Goal: Information Seeking & Learning: Find specific fact

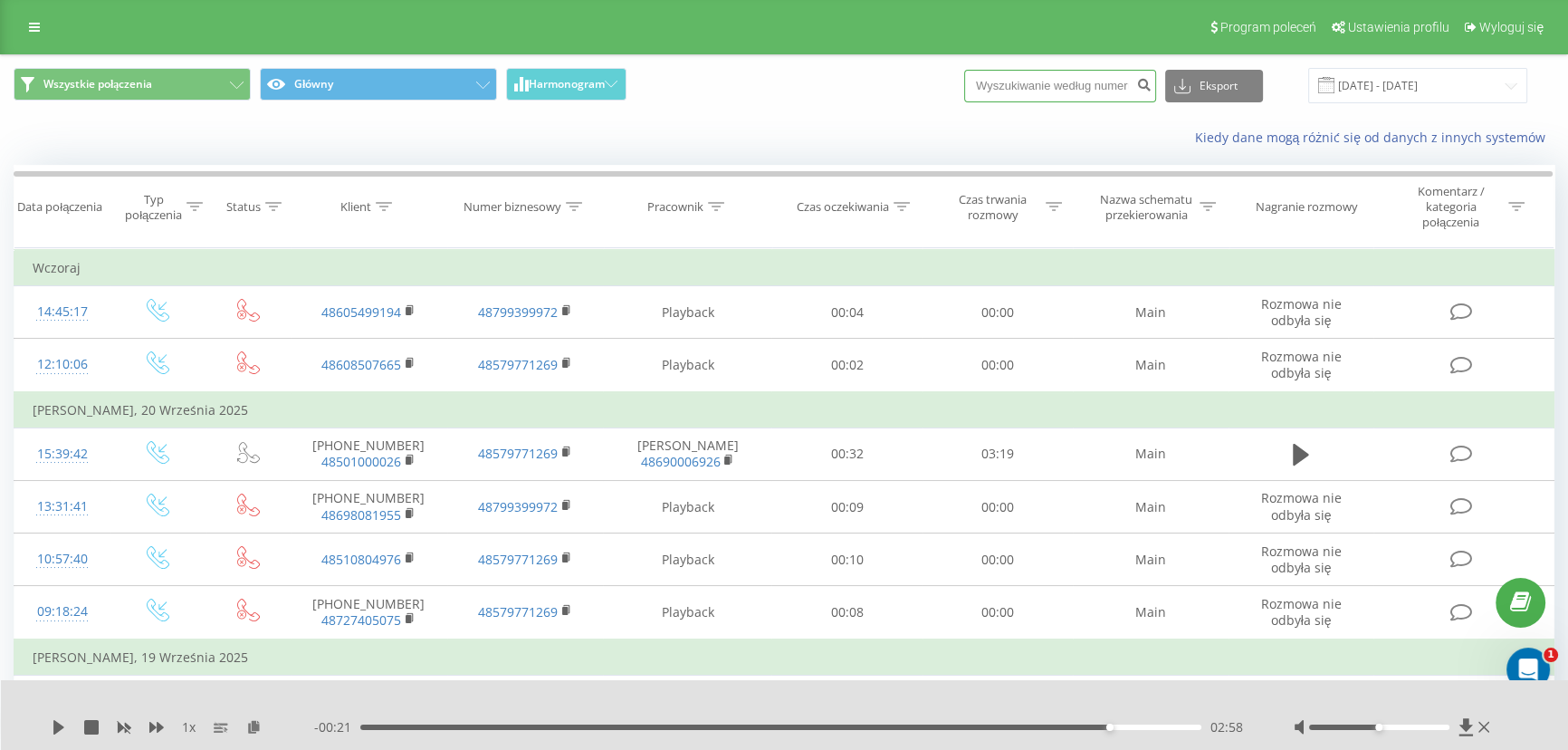
click at [1086, 94] on input at bounding box center [1060, 86] width 192 height 33
paste input "576238626"
type input "576238626"
drag, startPoint x: 854, startPoint y: 93, endPoint x: 857, endPoint y: 109, distance: 16.3
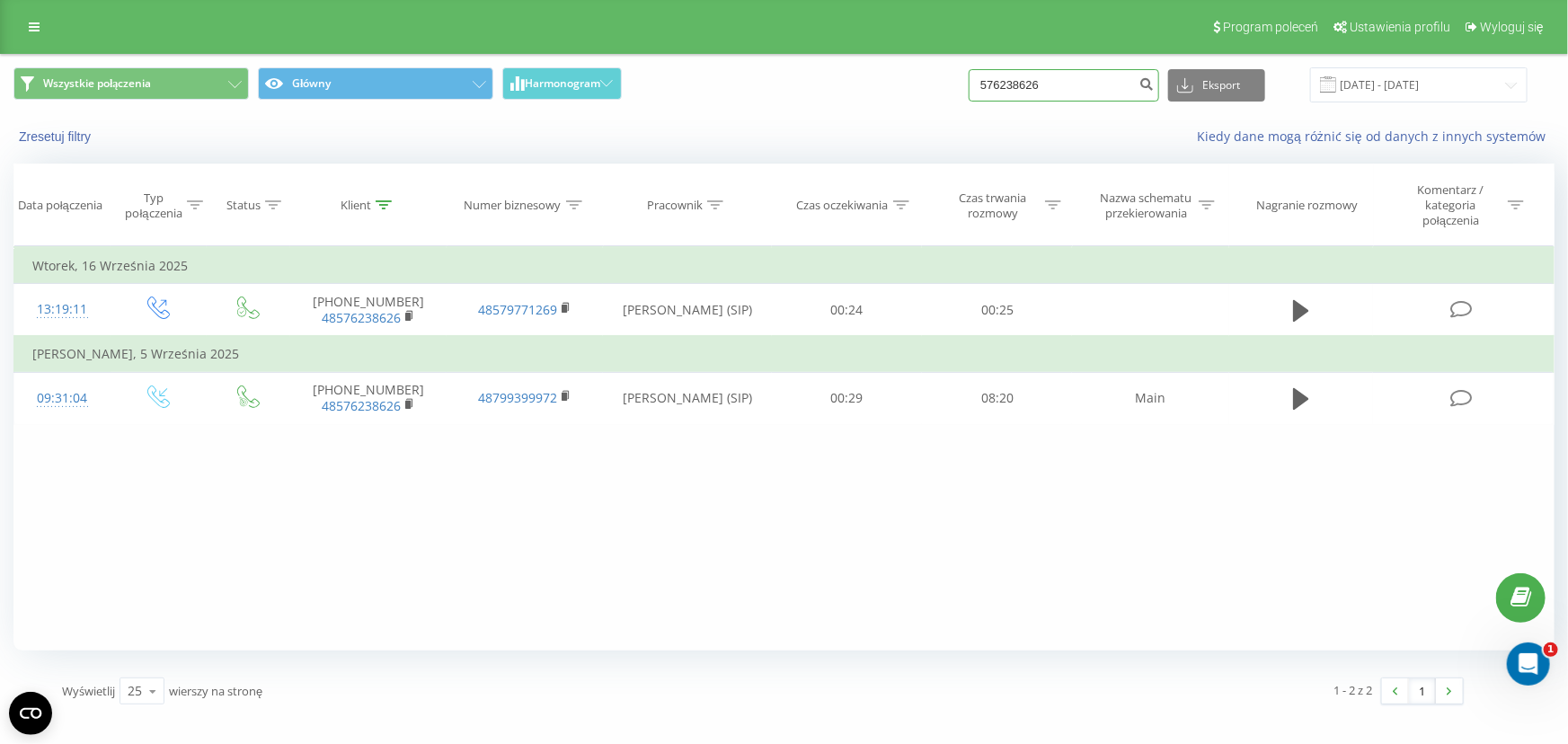
click at [1062, 84] on input "576238626" at bounding box center [1064, 85] width 190 height 33
paste input "48793740397"
type input "48793740397"
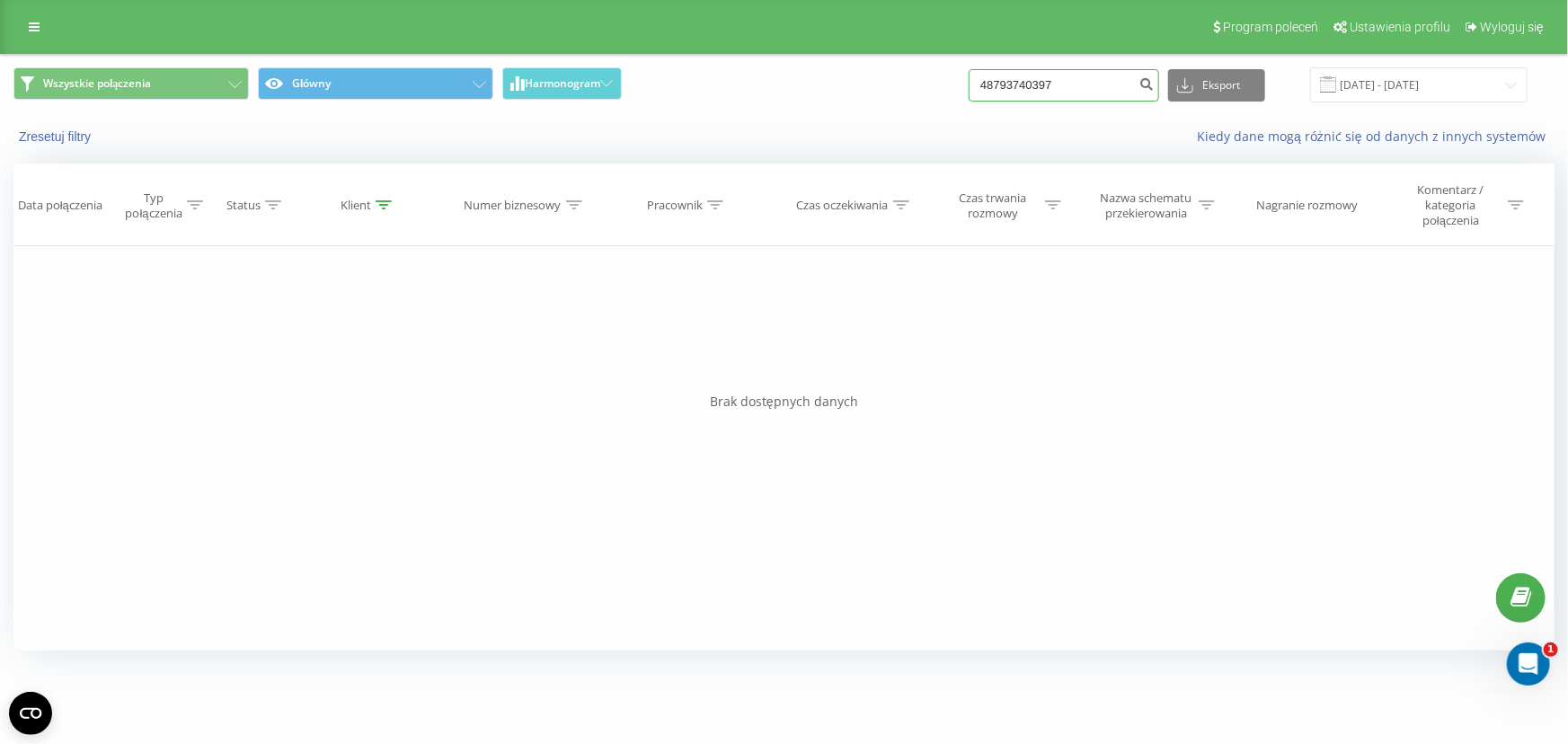
click at [1093, 81] on input "48793740397" at bounding box center [1064, 85] width 190 height 33
paste input "7804605"
type input "48797804605"
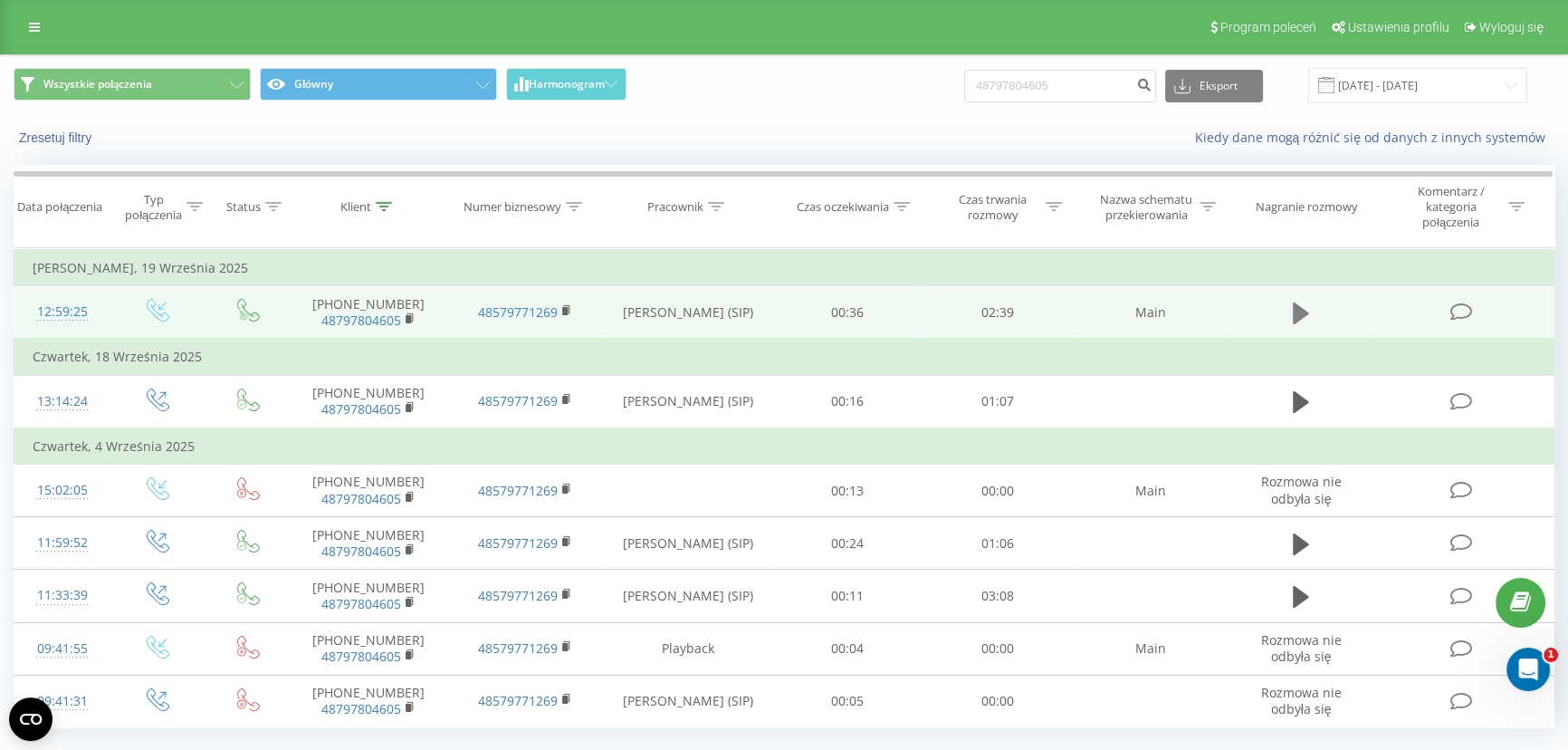
click at [1296, 303] on icon at bounding box center [1301, 313] width 16 height 22
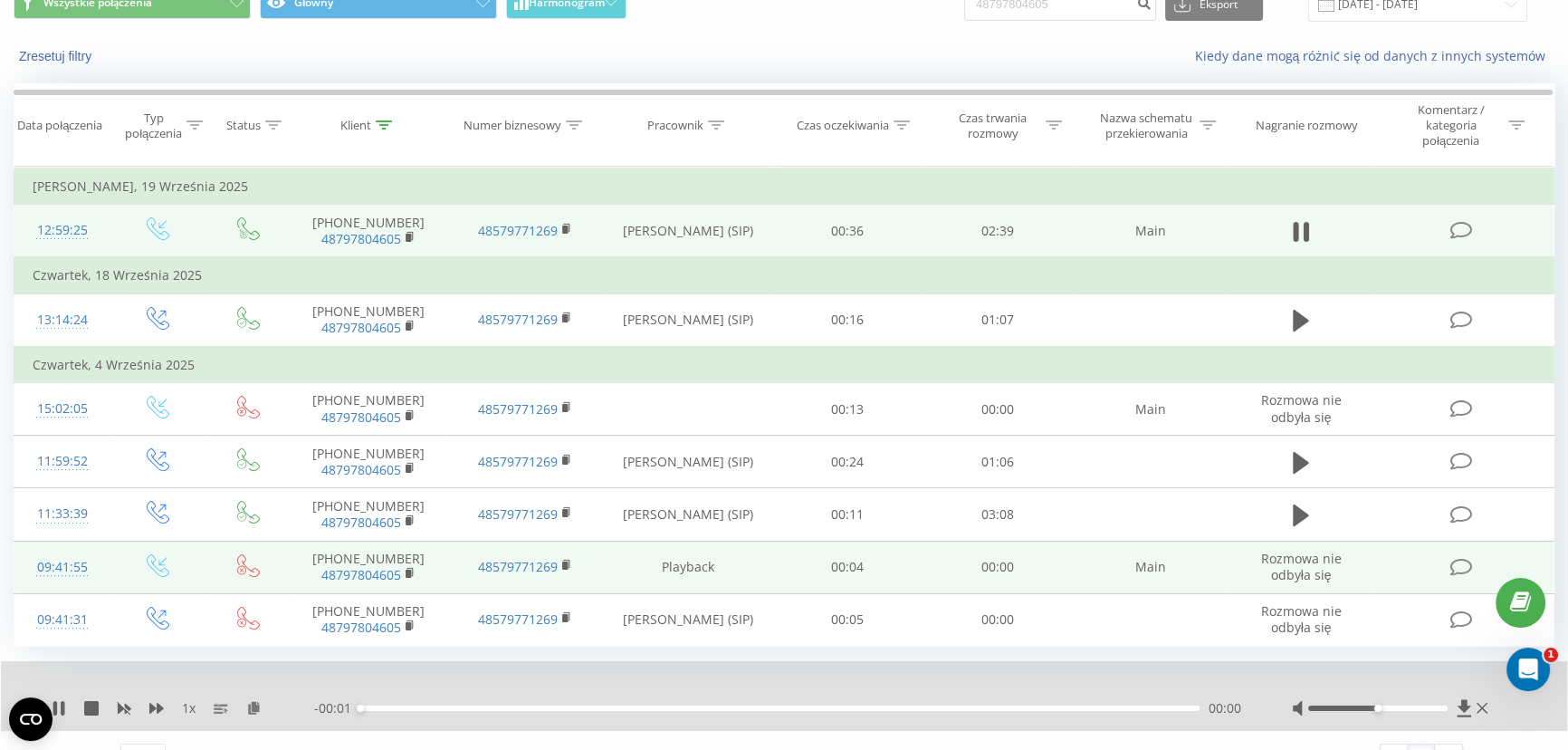
scroll to position [114, 0]
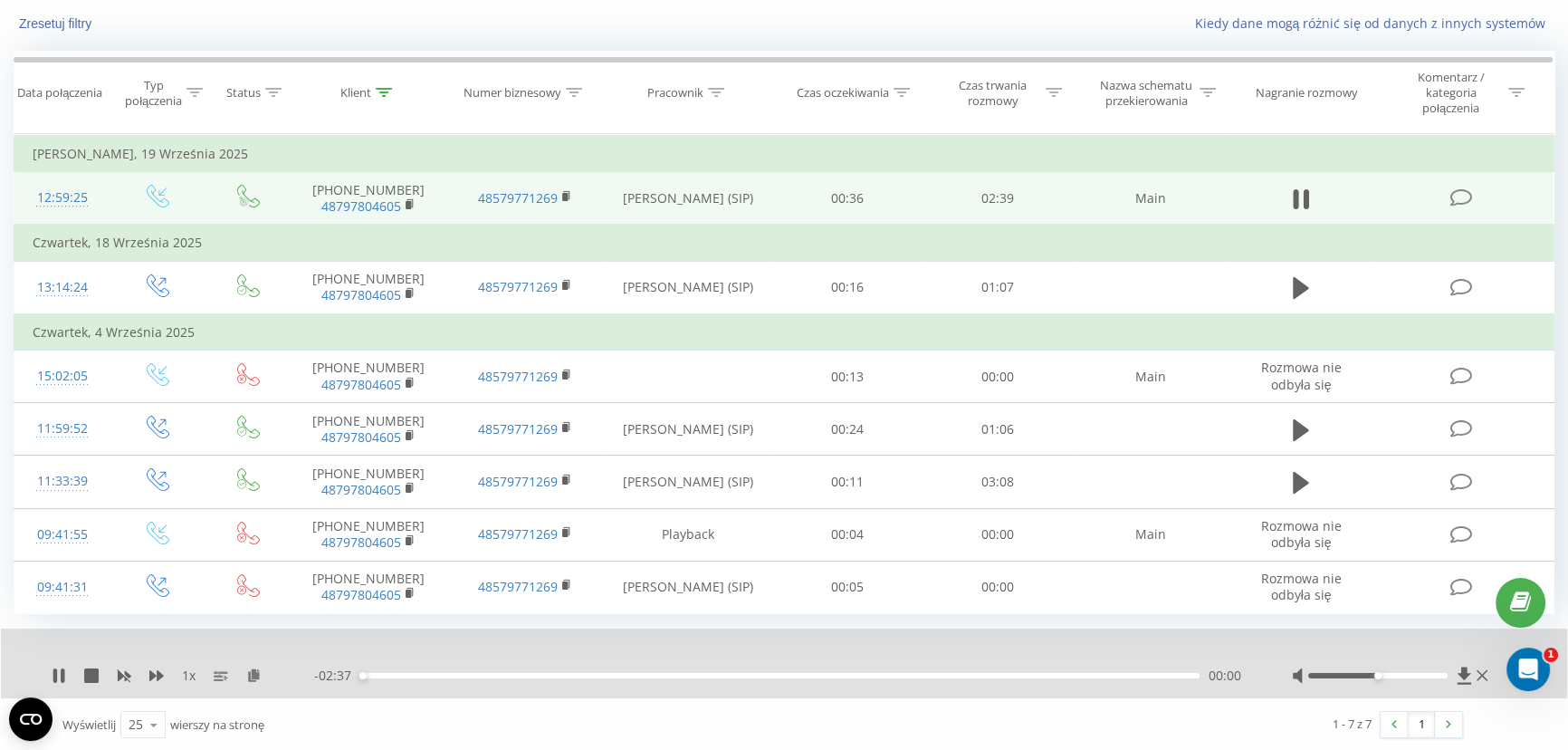
click at [388, 673] on div "00:00" at bounding box center [780, 676] width 839 height 6
click at [59, 668] on icon at bounding box center [58, 675] width 14 height 14
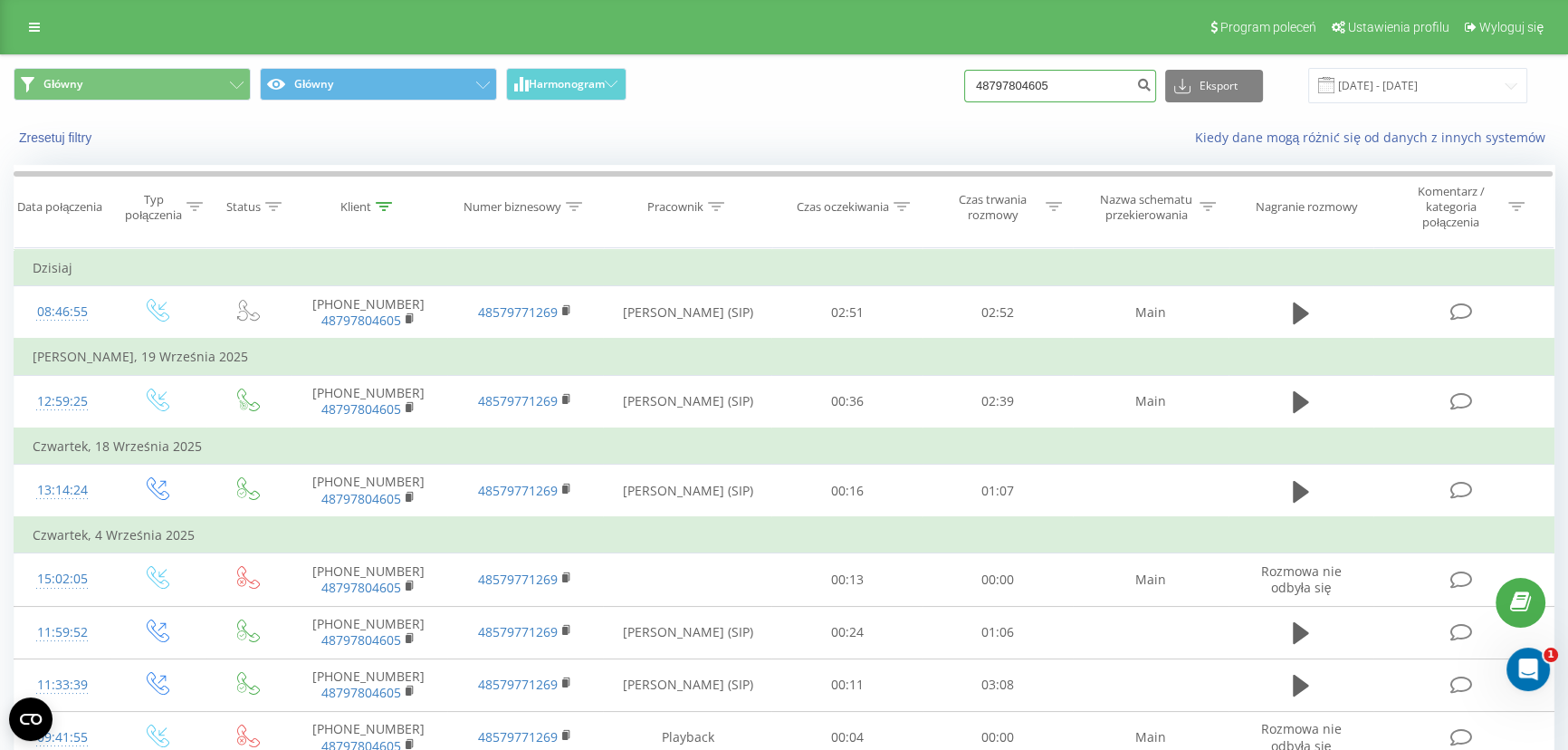
click at [1069, 95] on input "48797804605" at bounding box center [1060, 86] width 192 height 33
type input "888499998"
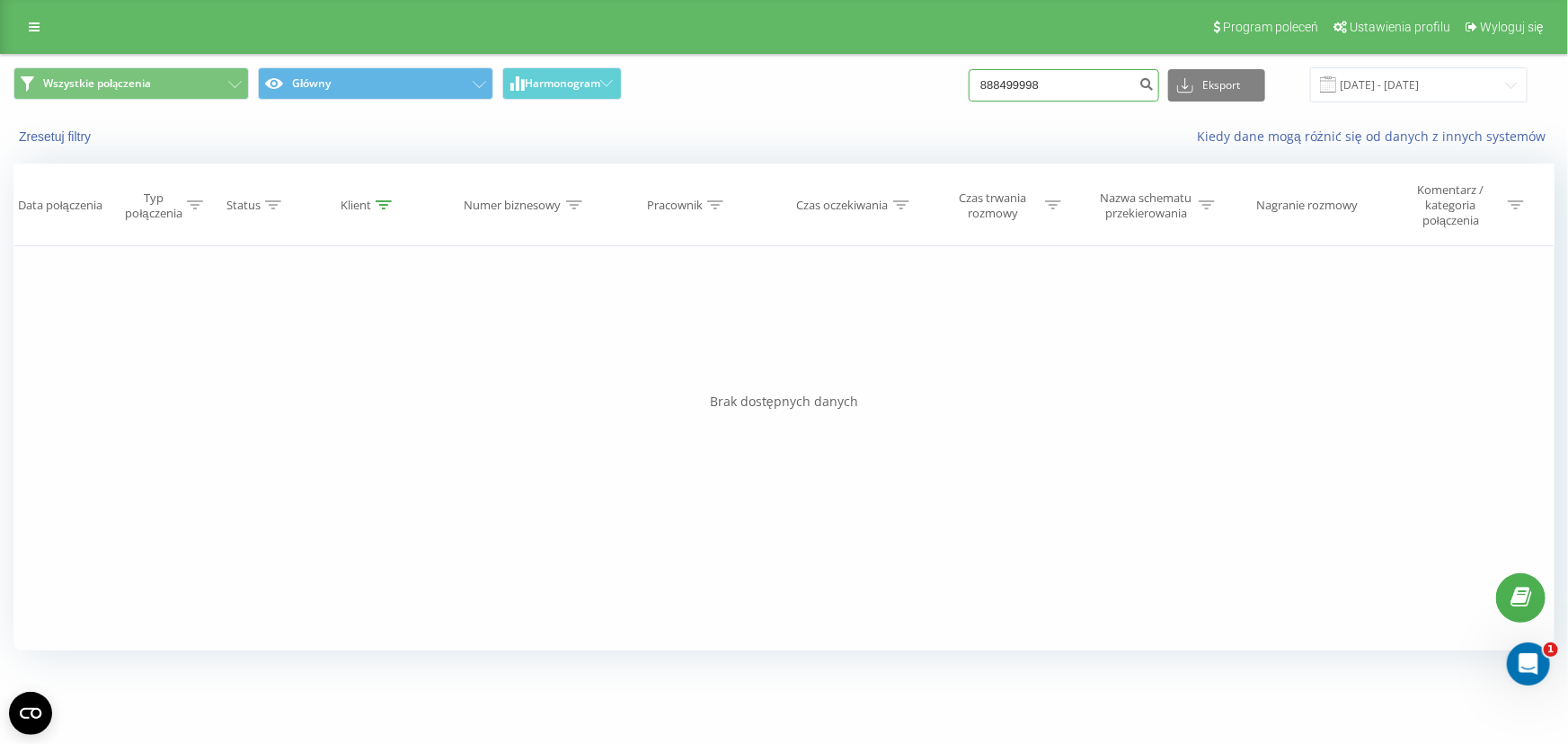
click at [1004, 73] on input "888499998" at bounding box center [1064, 85] width 190 height 33
drag, startPoint x: 1023, startPoint y: 83, endPoint x: 1043, endPoint y: 82, distance: 20.0
click at [1043, 82] on input "888499998" at bounding box center [1064, 85] width 190 height 33
click at [926, 87] on div "Wszystkie połączenia Główny Harmonogram 888499998 Eksport .csv .xls .xlsx 22.06…" at bounding box center [783, 85] width 1541 height 35
click at [1073, 89] on input "888499998" at bounding box center [1064, 85] width 190 height 33
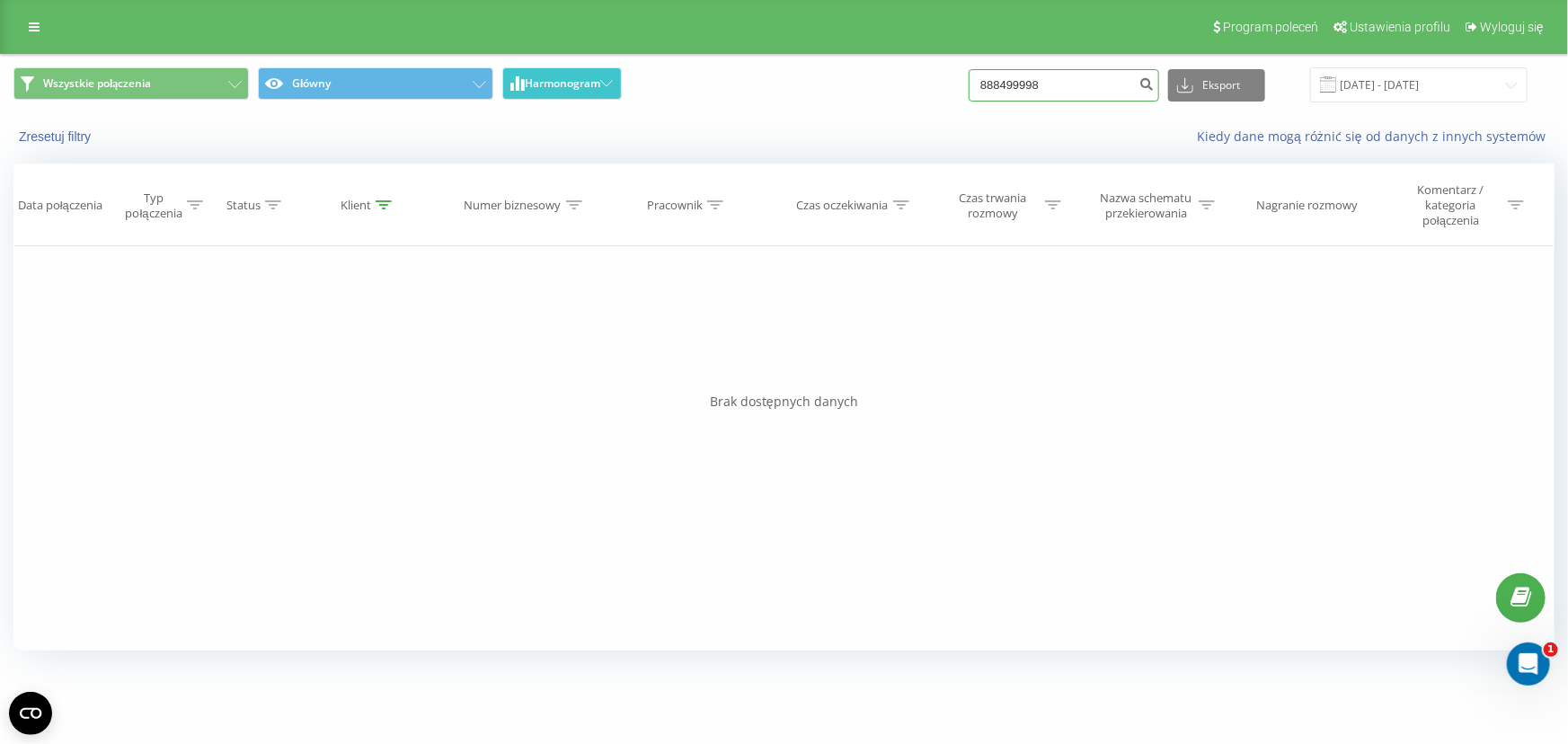
paste input "48575630939"
type input "48575630939"
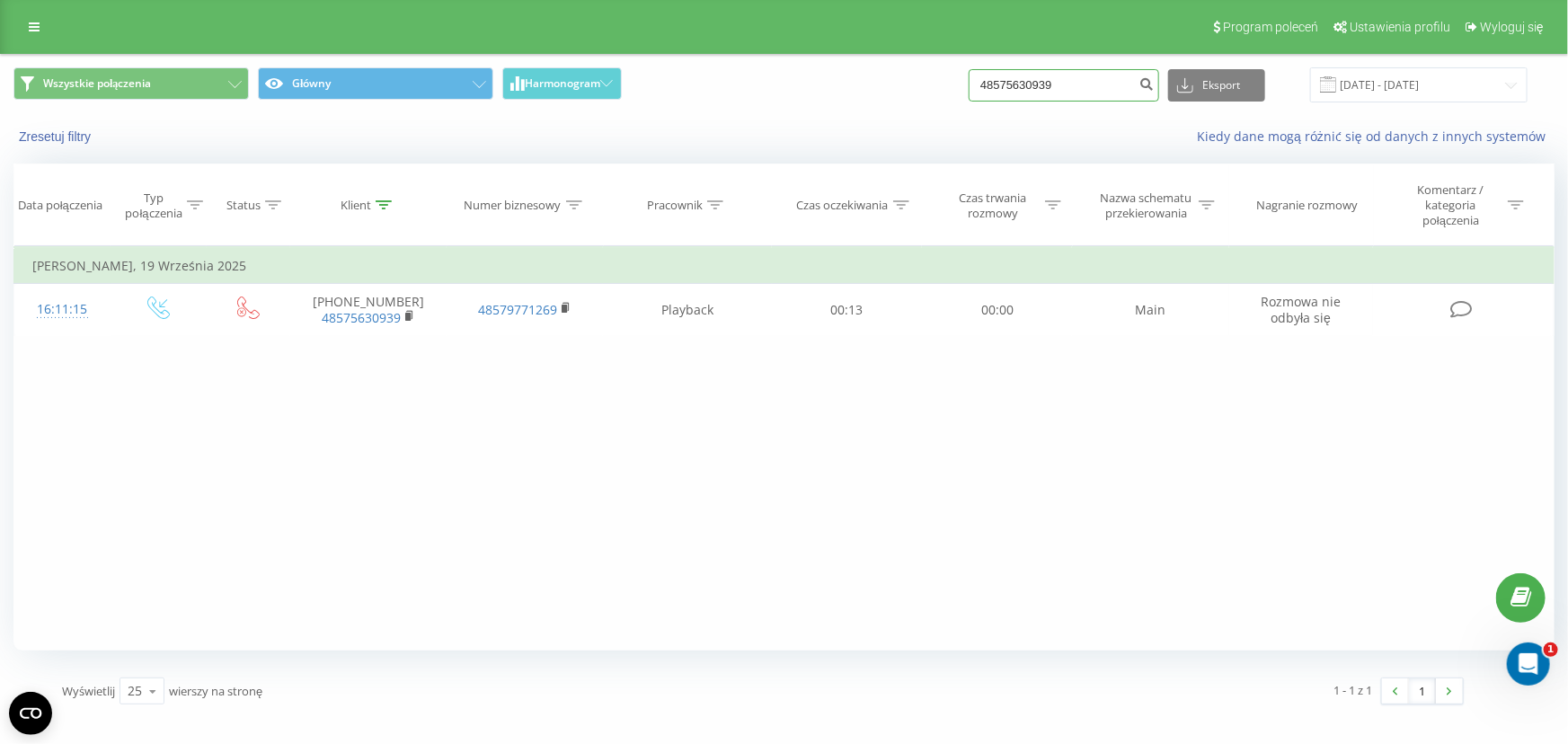
click at [1096, 82] on input "48575630939" at bounding box center [1064, 85] width 190 height 33
paste input "884320186"
type input "48884320186"
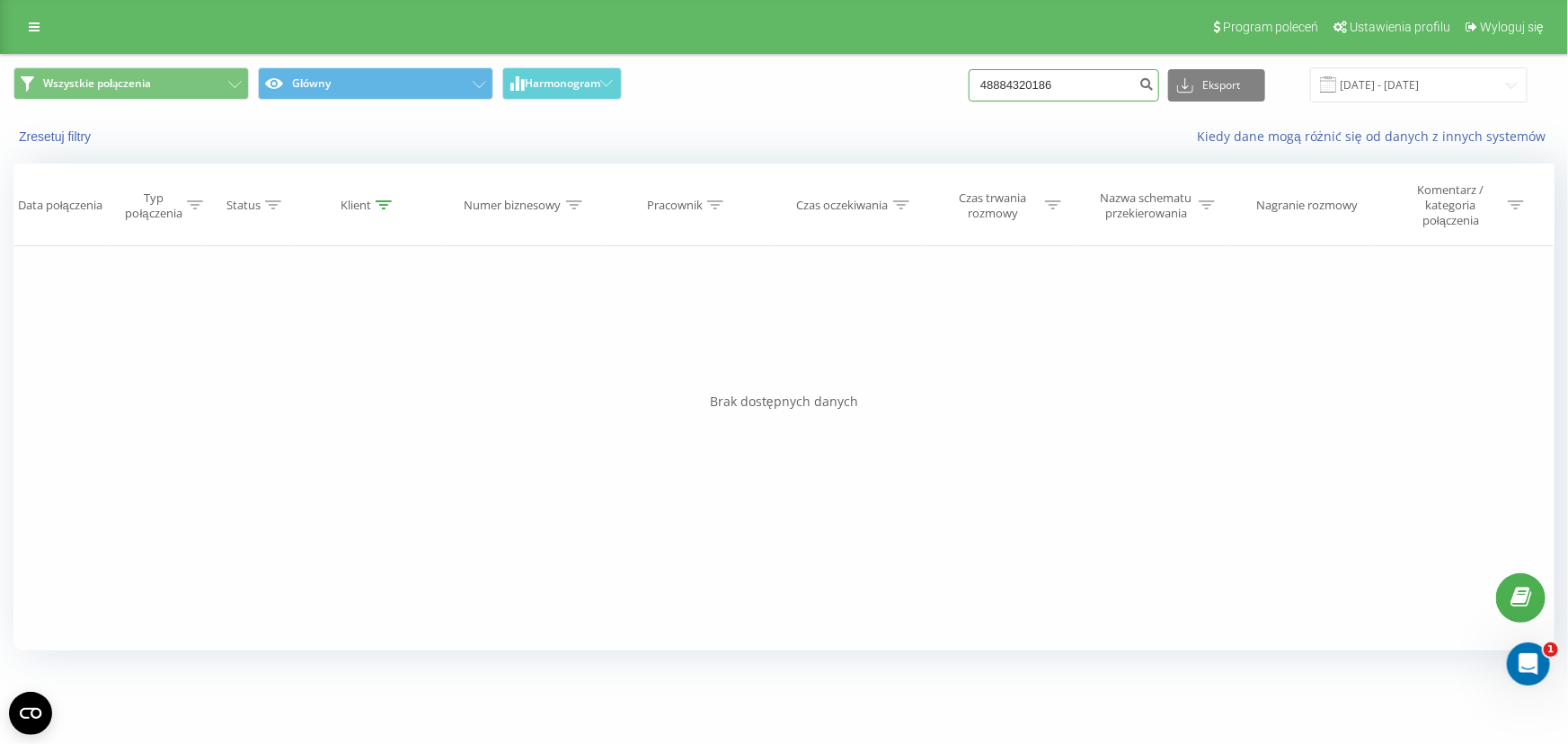
click at [1085, 78] on input "48884320186" at bounding box center [1064, 85] width 190 height 33
paste input "511114473"
type input "48511114473"
click at [1073, 92] on input "48511114473" at bounding box center [1064, 85] width 190 height 33
paste input "02155702"
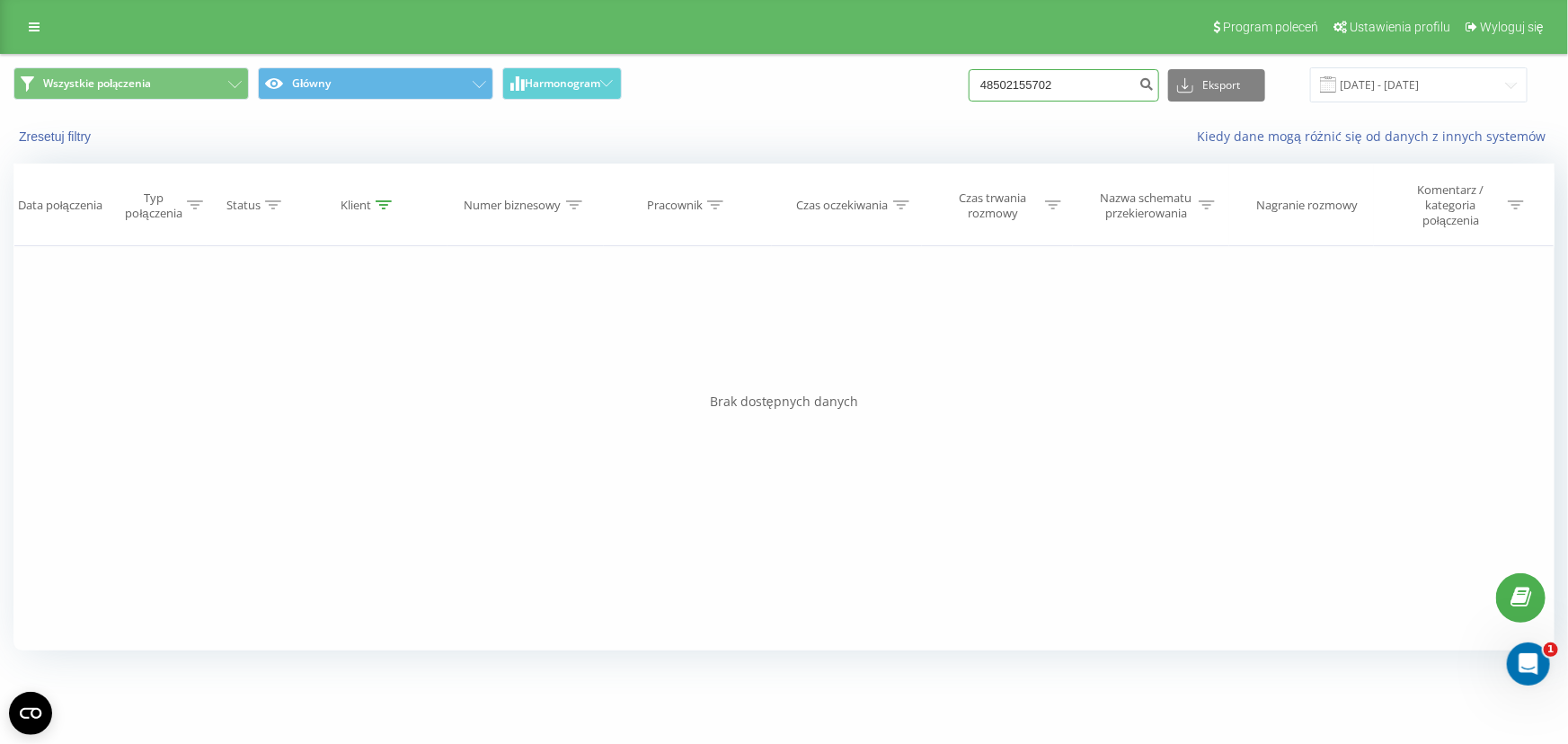
type input "48502155702"
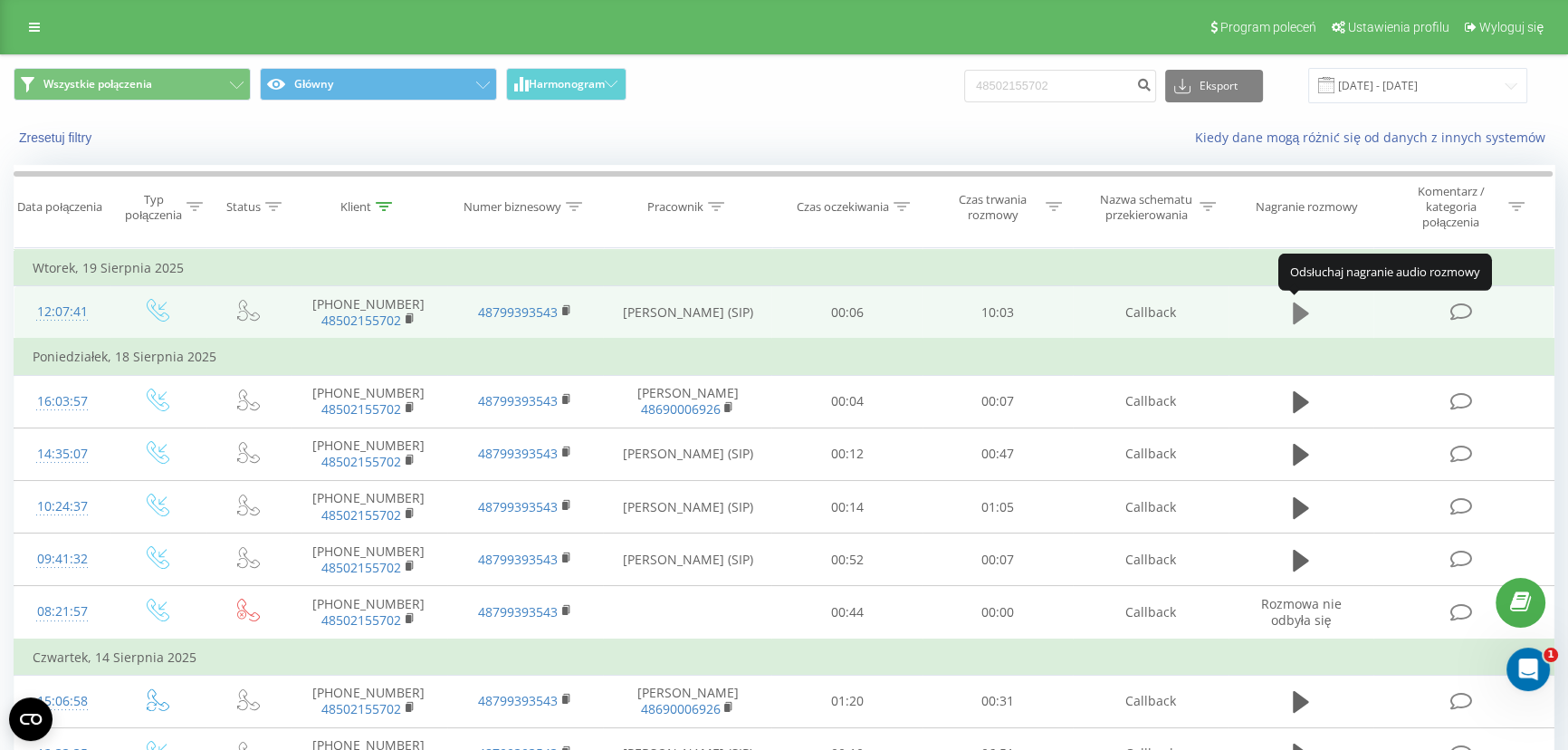
click at [1299, 313] on icon at bounding box center [1301, 313] width 16 height 22
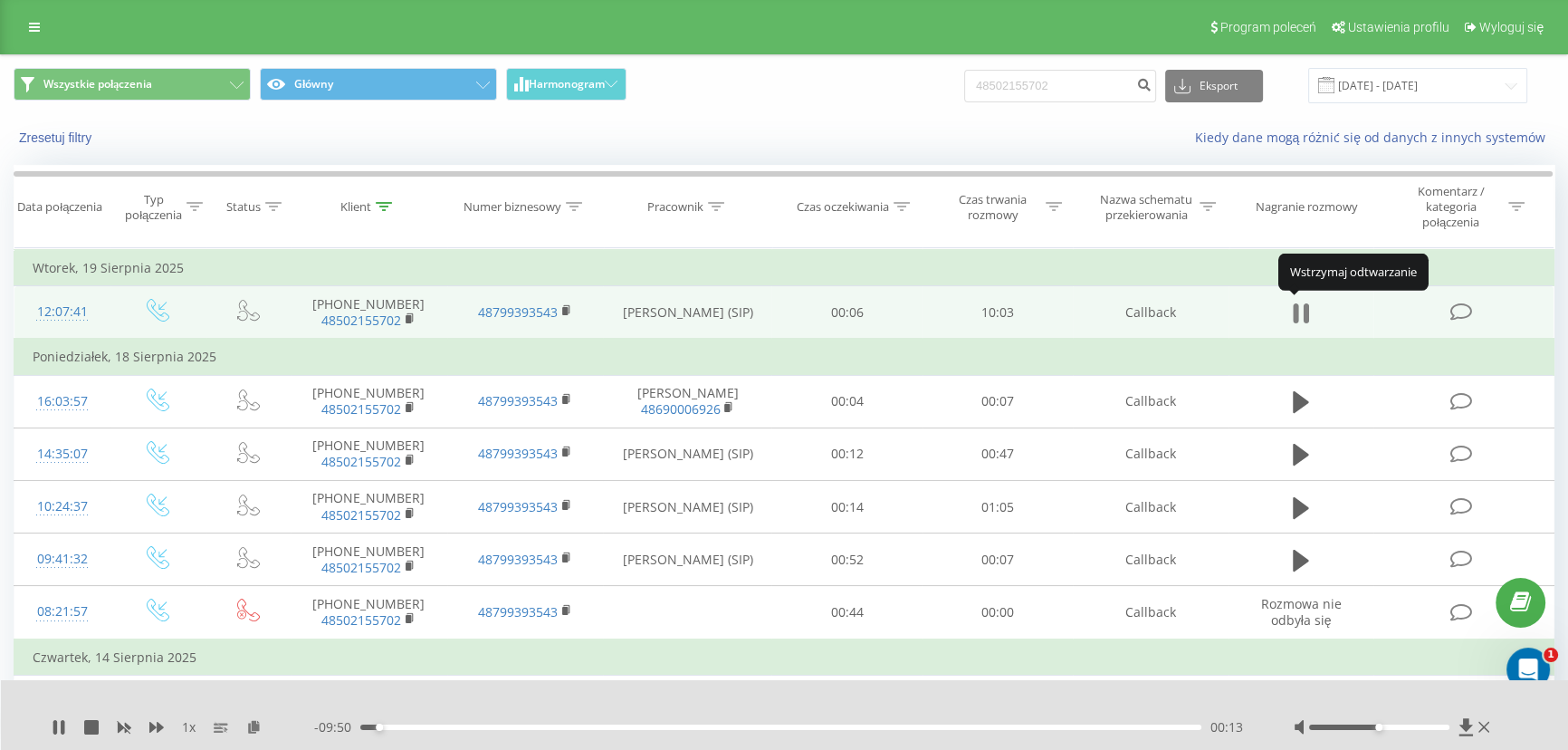
click at [1298, 305] on icon at bounding box center [1301, 313] width 16 height 25
click at [1118, 82] on input "48502155702" at bounding box center [1060, 86] width 192 height 33
paste input "6154180"
type input "48506154180"
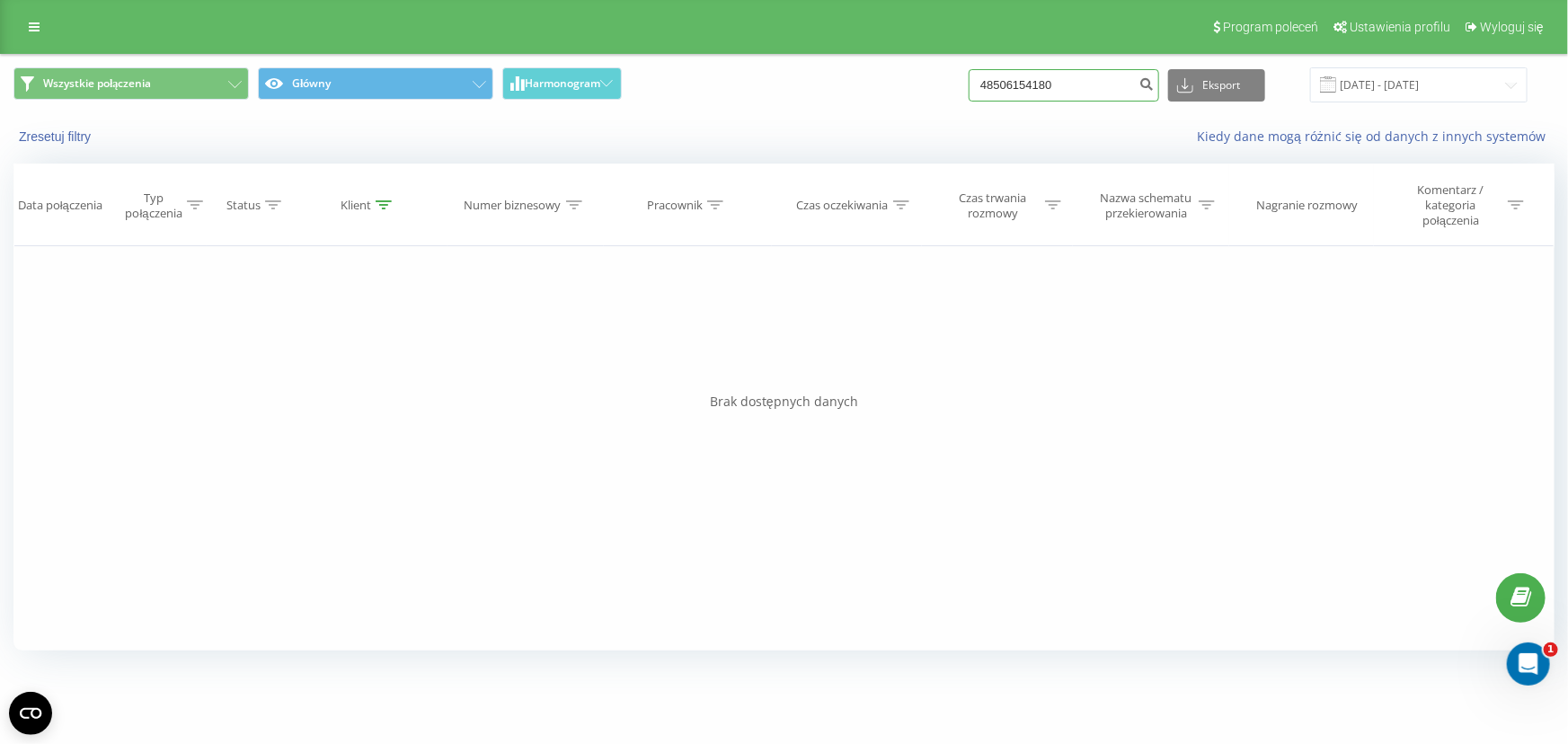
click at [1094, 86] on input "48506154180" at bounding box center [1064, 85] width 190 height 33
paste input "602694246"
type input "48602694246"
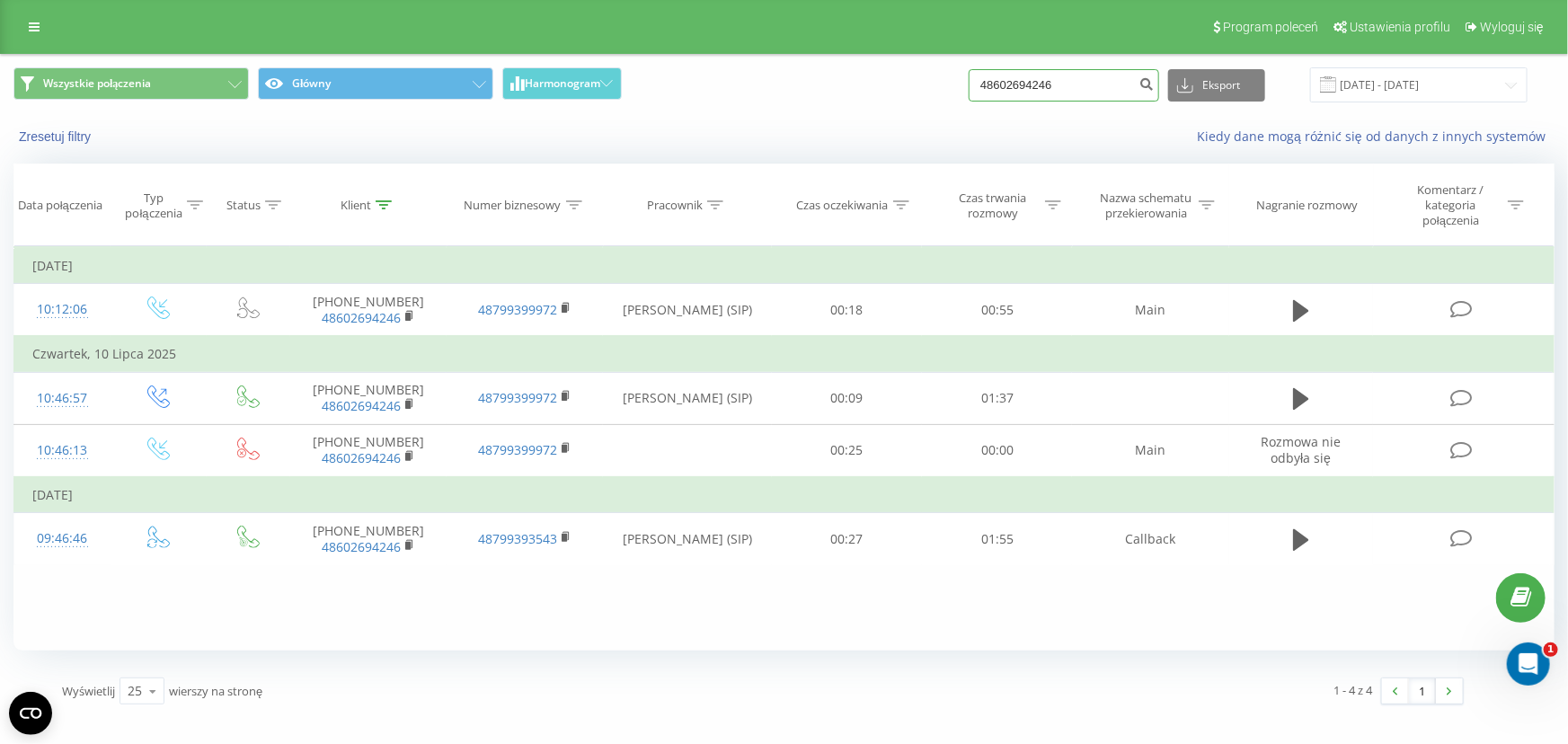
click at [1061, 78] on input "48602694246" at bounding box center [1064, 85] width 190 height 33
paste input "69401205"
type input "48669401205"
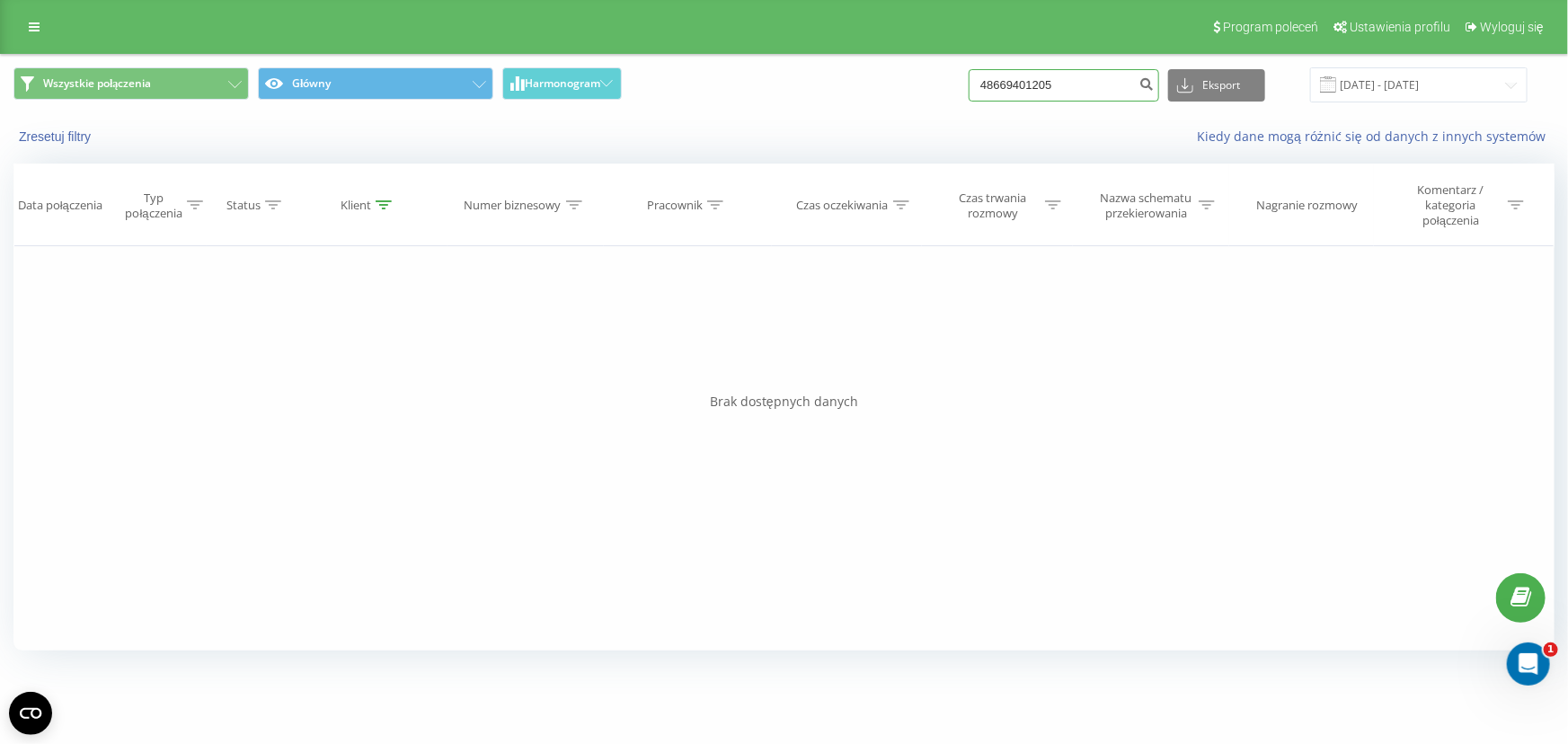
click at [1057, 91] on input "48669401205" at bounding box center [1064, 85] width 190 height 33
paste input "537872882"
type input "48537872882"
click at [1052, 76] on input "48537872882" at bounding box center [1064, 85] width 190 height 33
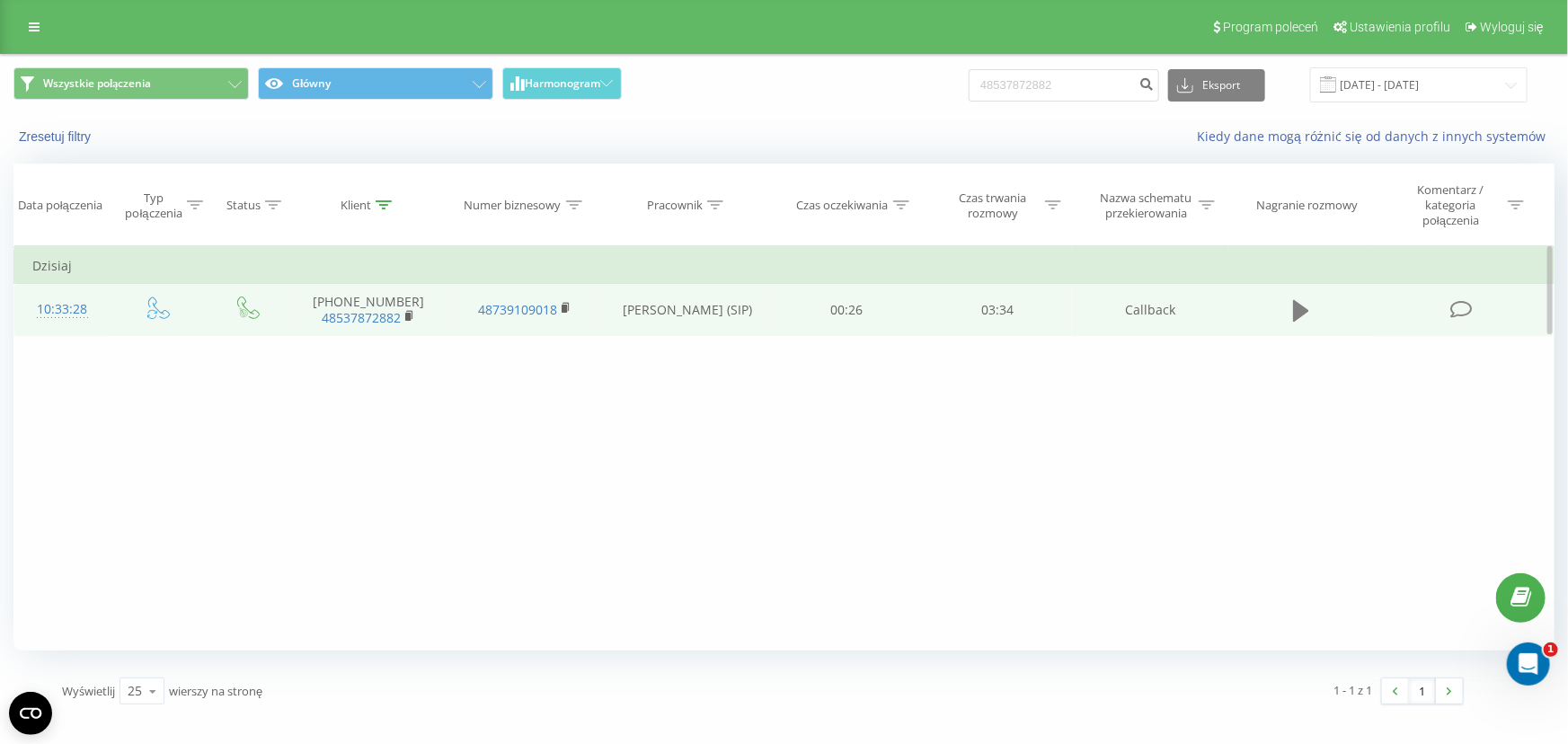
click at [1291, 307] on button at bounding box center [1300, 311] width 27 height 27
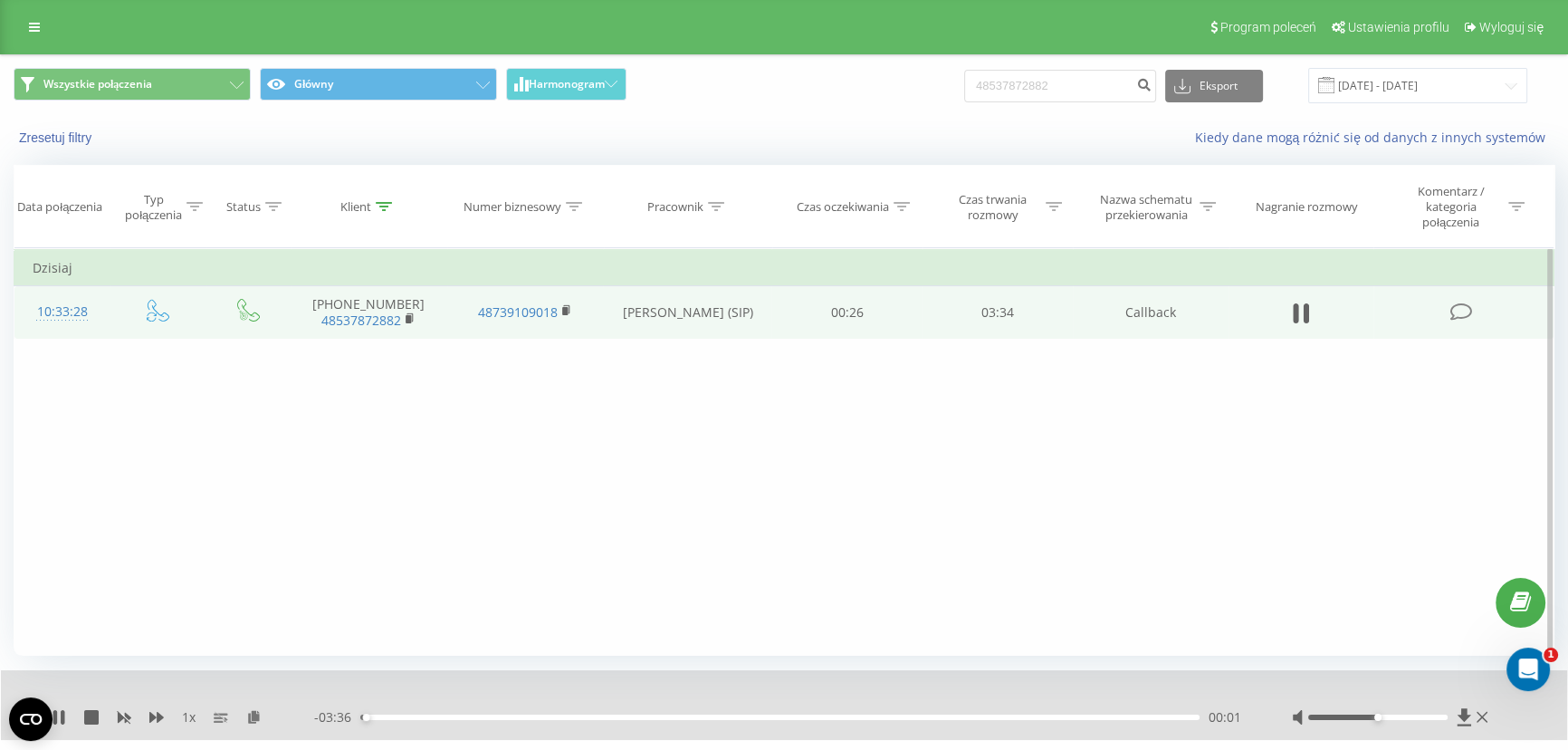
click at [455, 715] on div "00:01" at bounding box center [780, 718] width 839 height 6
click at [532, 716] on div "00:26" at bounding box center [780, 718] width 839 height 6
click at [618, 720] on div "- 02:53 00:45 00:45" at bounding box center [781, 717] width 933 height 18
click at [684, 715] on div "01:24" at bounding box center [780, 718] width 839 height 6
click at [736, 715] on div "01:24" at bounding box center [780, 718] width 839 height 6
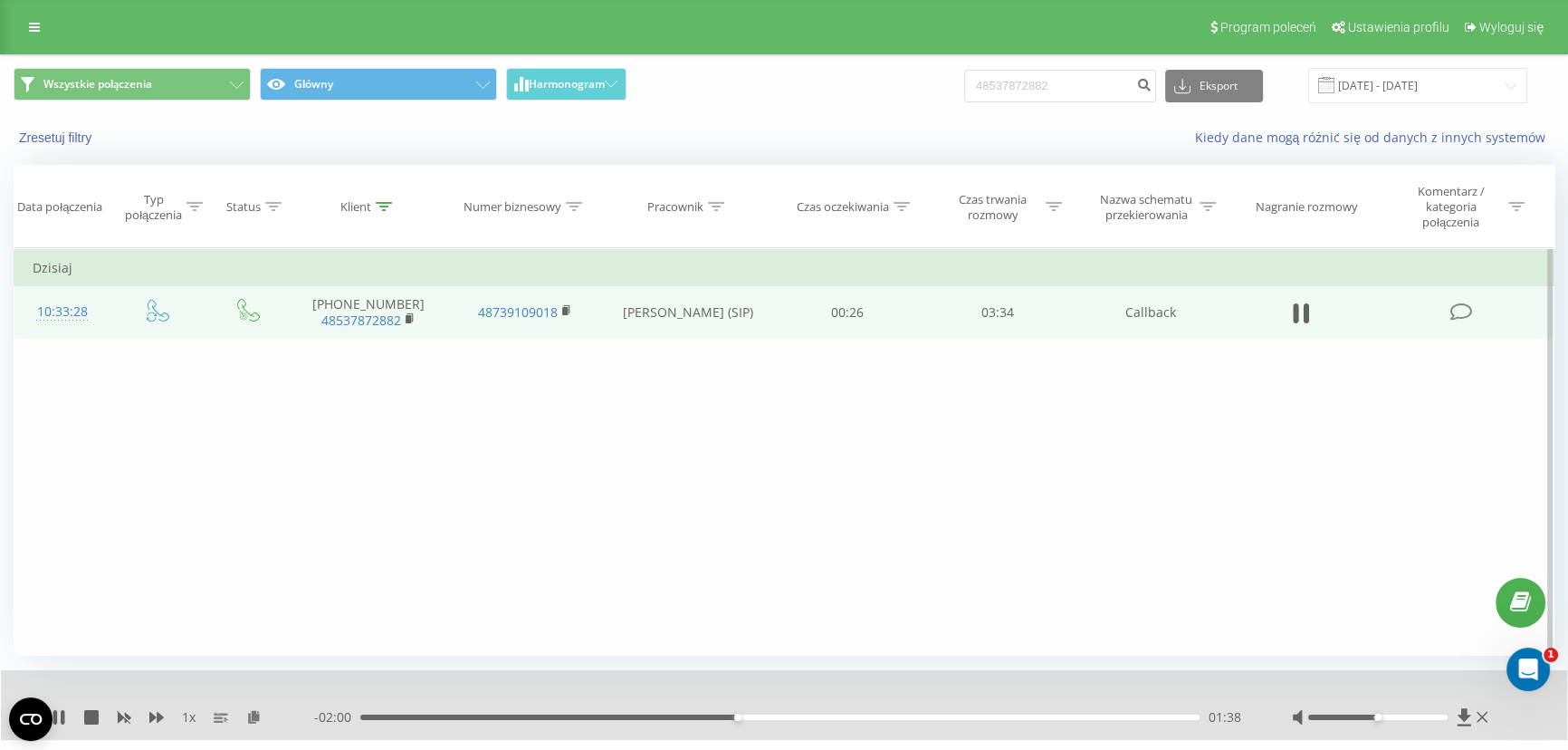
click at [764, 715] on div "01:38" at bounding box center [780, 718] width 839 height 6
click at [809, 721] on div "- 01:47 01:50 01:50" at bounding box center [781, 717] width 933 height 18
click at [816, 715] on div "01:50" at bounding box center [780, 718] width 839 height 6
click at [837, 716] on div "02:04" at bounding box center [780, 718] width 839 height 6
click at [864, 716] on div "02:05" at bounding box center [780, 718] width 839 height 6
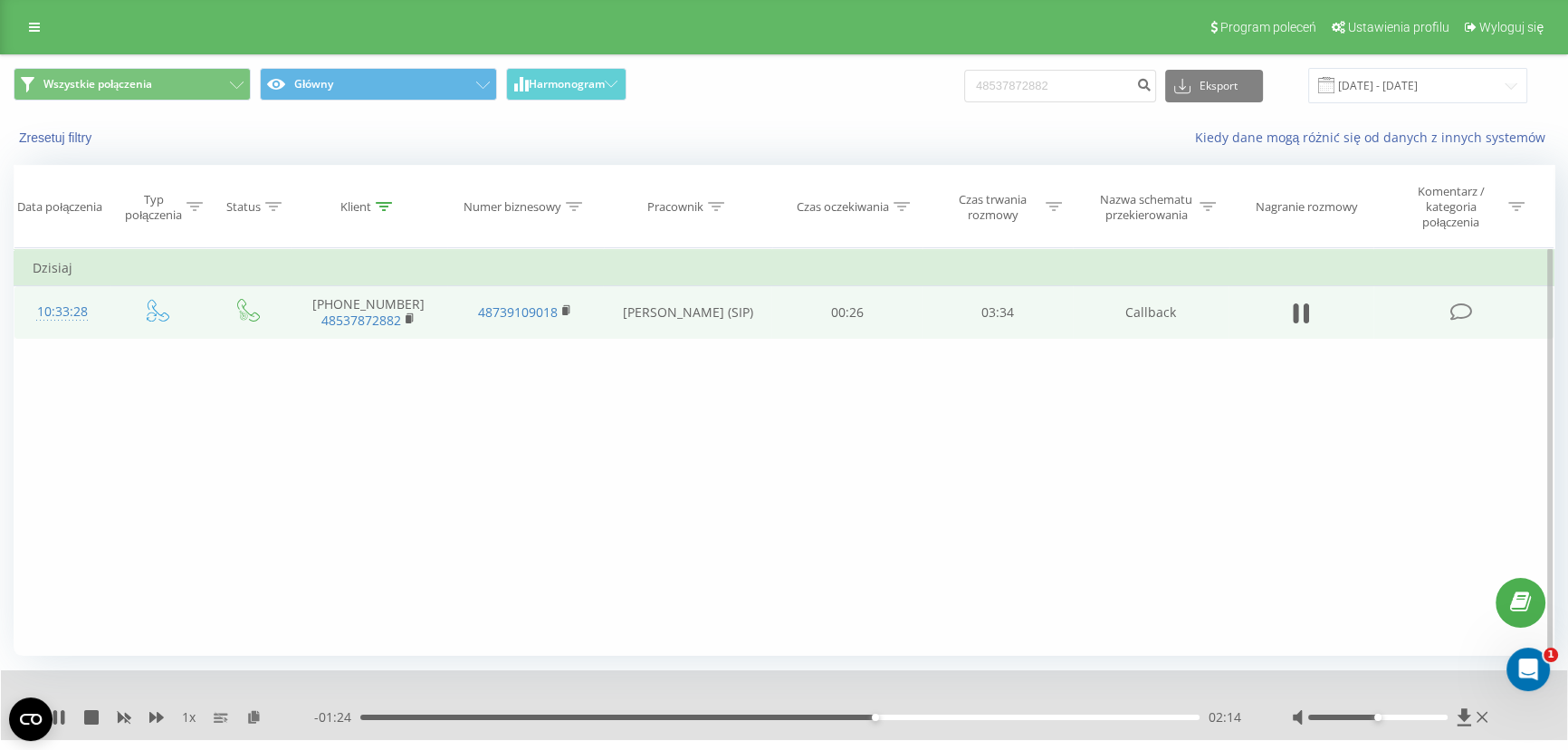
click at [973, 620] on div "Filtruj według warunków Jest równe Wprowadź wartość Anuluj OK Filtruj według wa…" at bounding box center [784, 452] width 1541 height 407
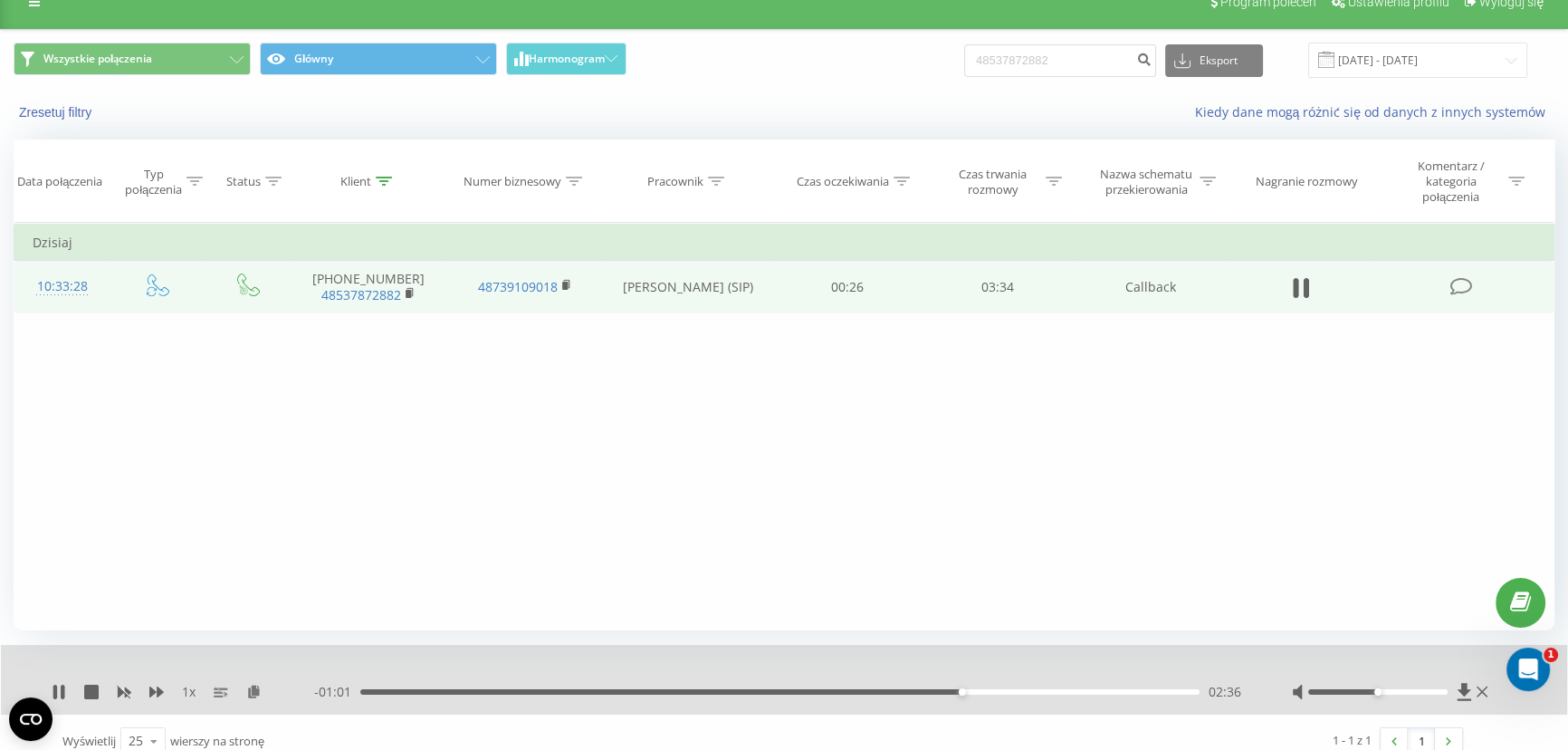
scroll to position [42, 0]
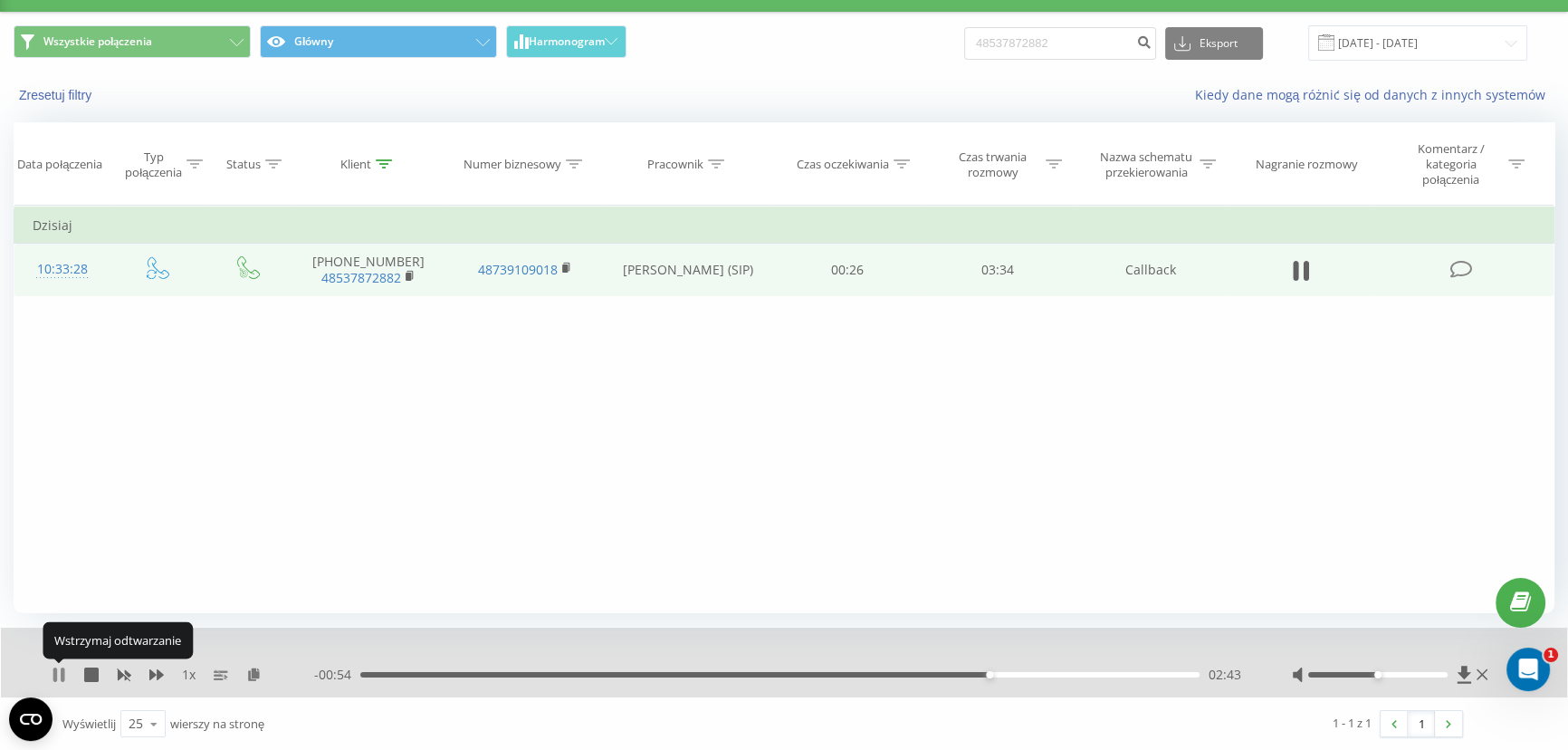
click at [53, 669] on icon at bounding box center [58, 674] width 14 height 14
click at [1032, 62] on div "Wszystkie połączenia Główny Harmonogram 48537872882 Eksport .csv .xls .xlsx 22.…" at bounding box center [784, 42] width 1566 height 60
click at [1050, 51] on input "48537872882" at bounding box center [1060, 43] width 192 height 33
paste input "661965144"
type input "48661965144"
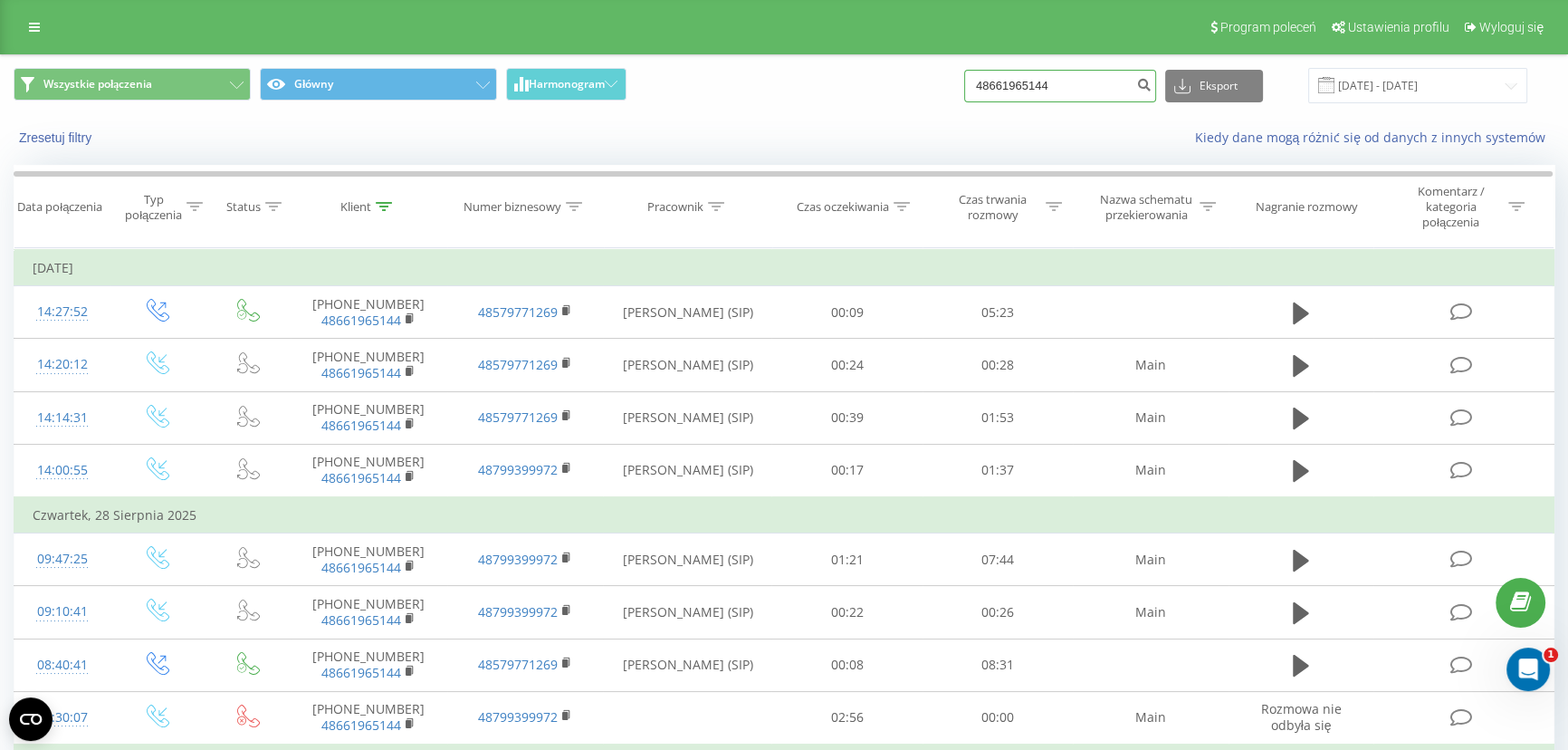
click at [1093, 75] on input "48661965144" at bounding box center [1060, 86] width 192 height 33
paste input "061394"
type input "48606139444"
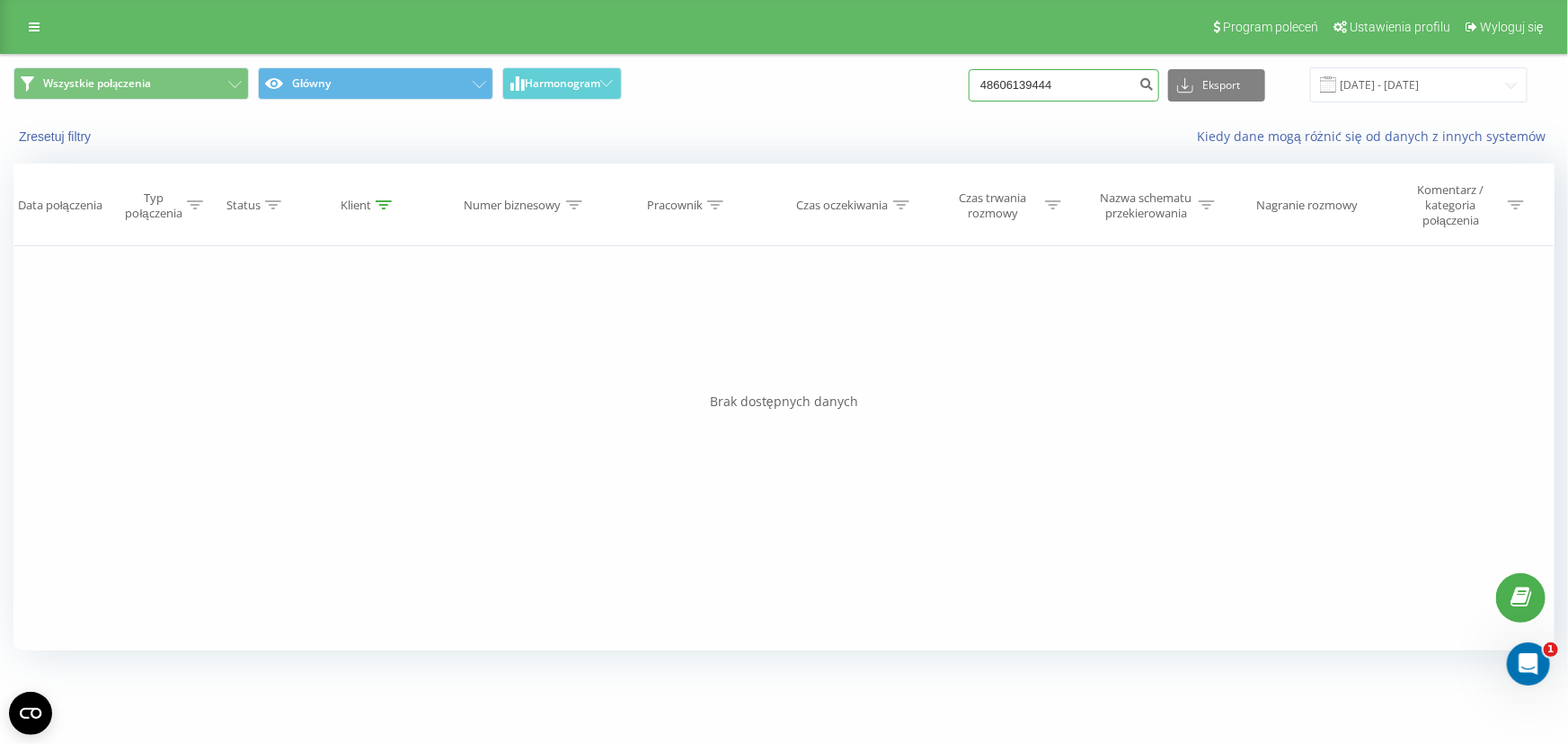
click at [1087, 81] on input "48606139444" at bounding box center [1064, 85] width 190 height 33
paste input "72078823"
type input "48720788234"
drag, startPoint x: 595, startPoint y: 36, endPoint x: 1006, endPoint y: 718, distance: 796.3
click at [1015, 78] on input "48720788234" at bounding box center [1064, 85] width 190 height 33
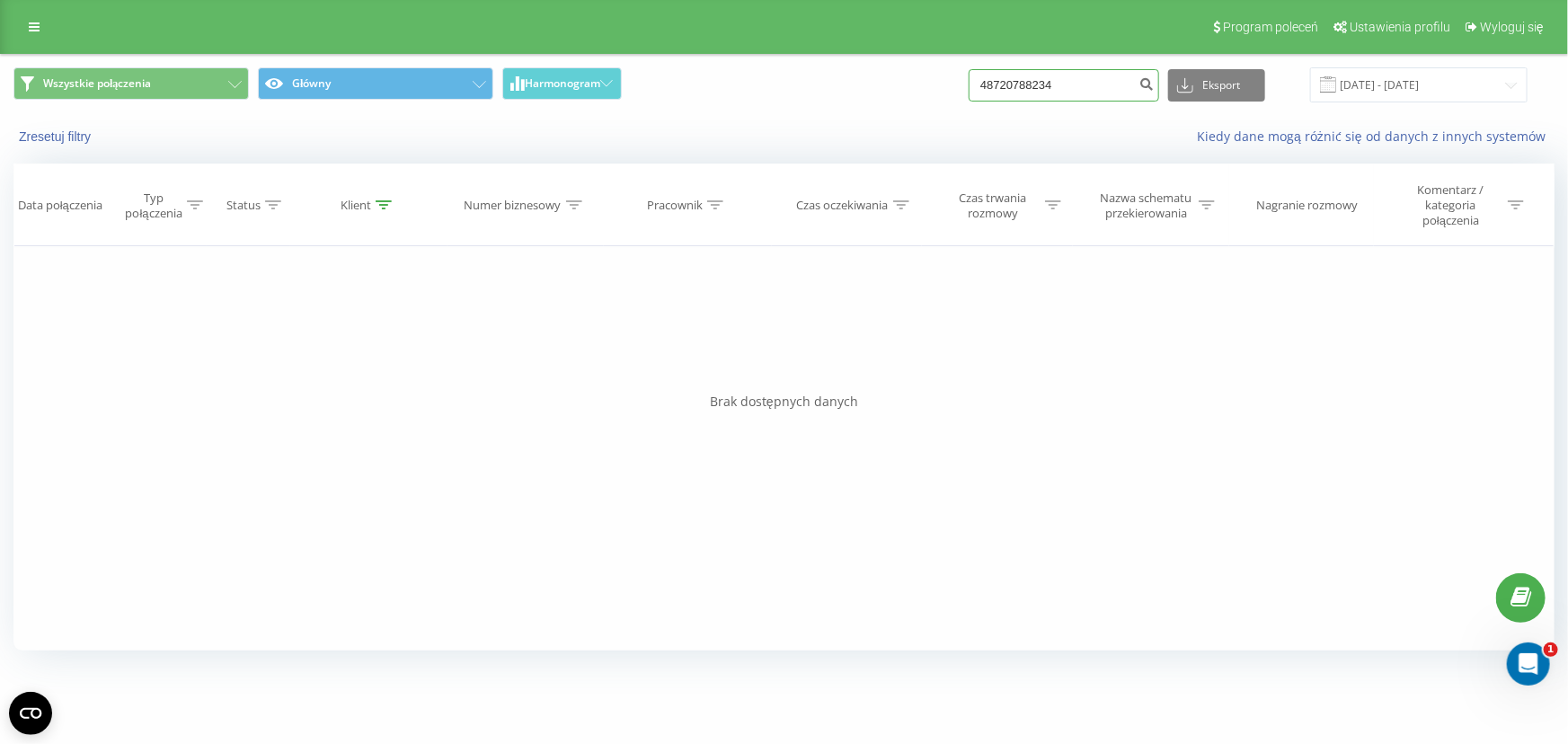
paste input "504769480"
type input "48504769480"
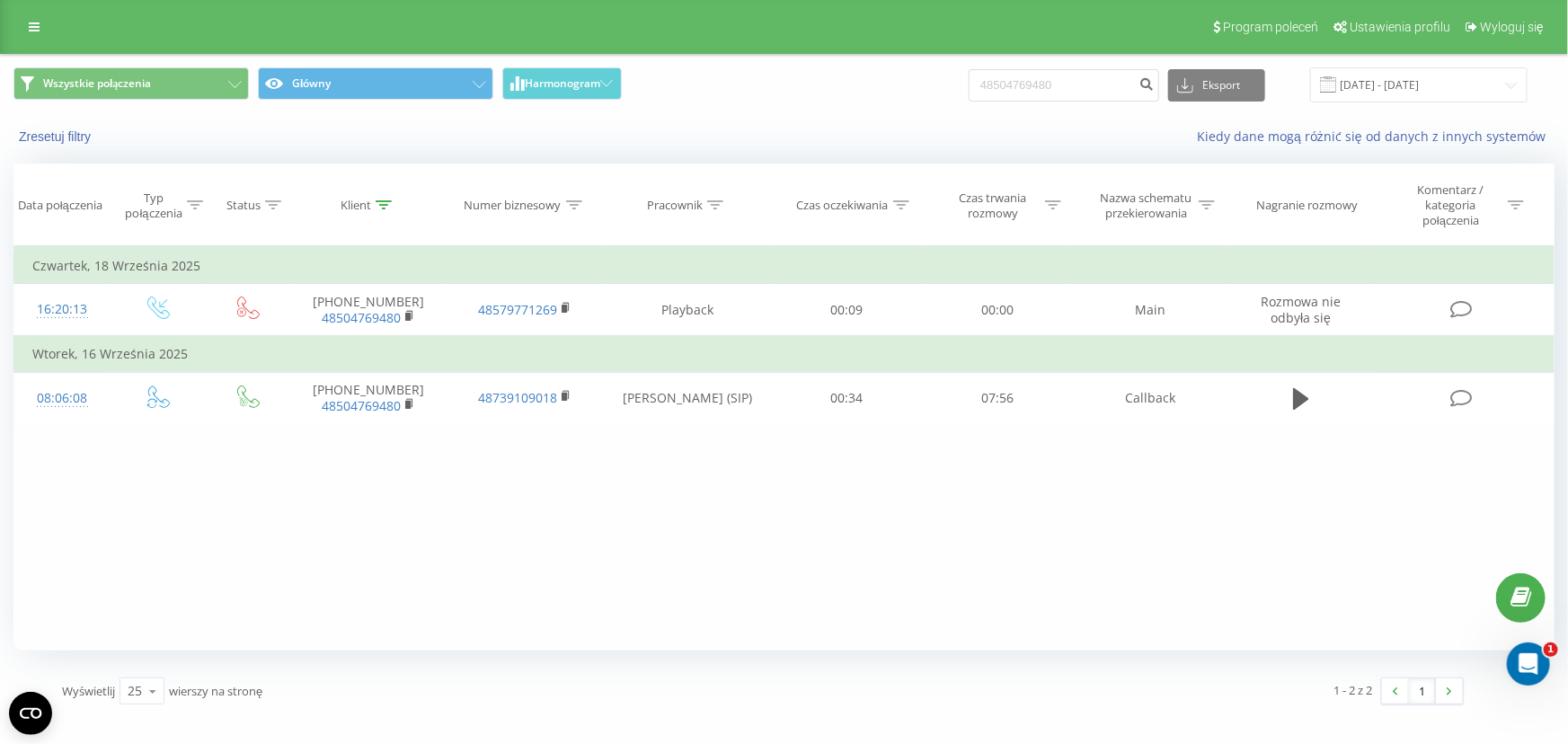
drag, startPoint x: 746, startPoint y: 313, endPoint x: 1186, endPoint y: 430, distance: 455.3
click at [1099, 91] on input "48504769480" at bounding box center [1064, 85] width 190 height 33
paste input "605212543"
type input "48605212543"
